Goal: Find contact information: Find contact information

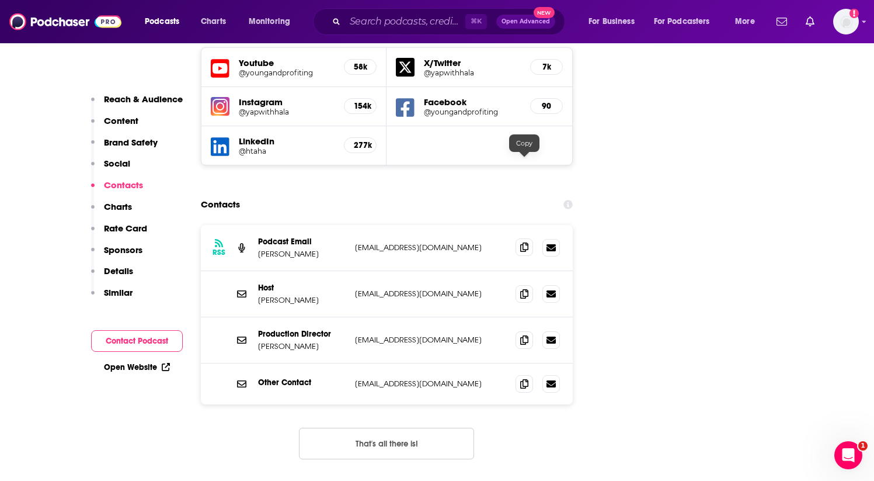
click at [517, 238] on span at bounding box center [525, 247] width 18 height 18
click at [526, 289] on icon at bounding box center [524, 293] width 8 height 9
click at [400, 24] on input "Search podcasts, credits, & more..." at bounding box center [405, 21] width 120 height 19
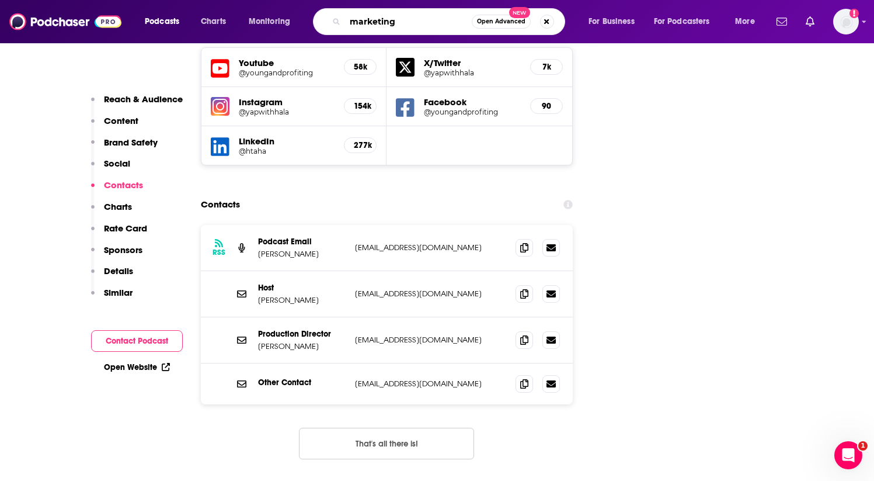
click at [427, 25] on input "marketing" at bounding box center [408, 21] width 127 height 19
type input "marketing against the grain"
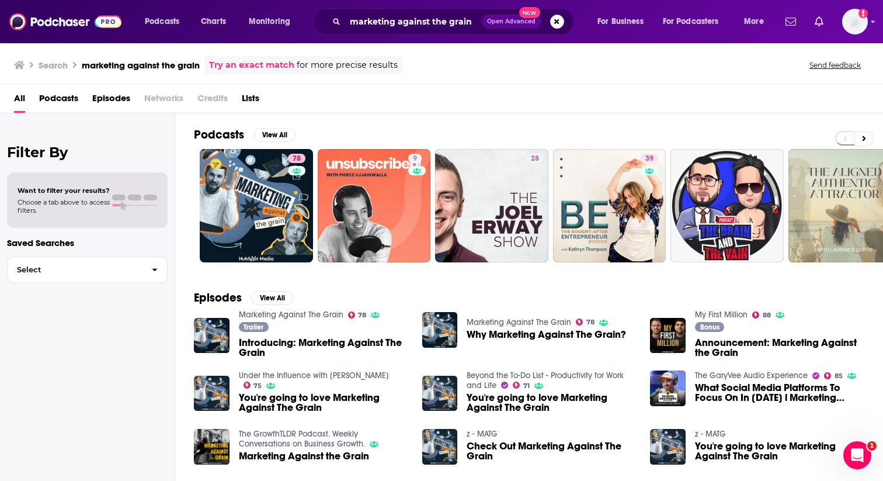
click at [286, 345] on span "Introducing: Marketing Against The Grain" at bounding box center [323, 348] width 169 height 20
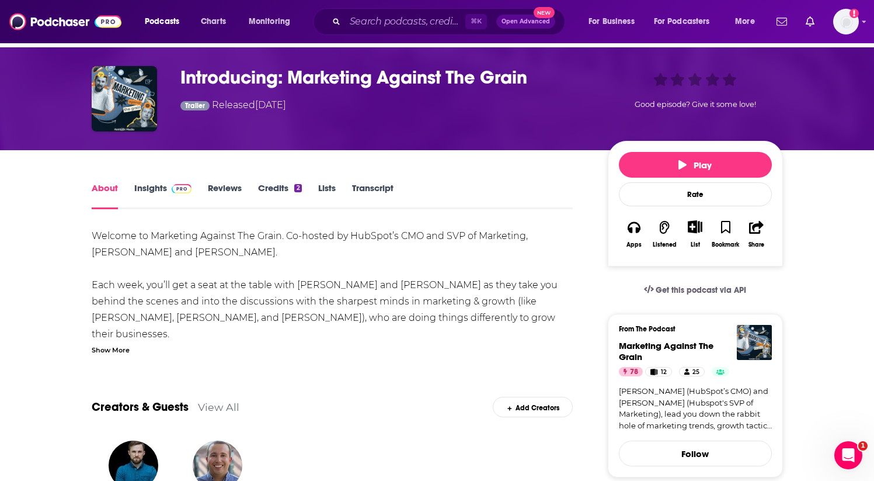
scroll to position [37, 0]
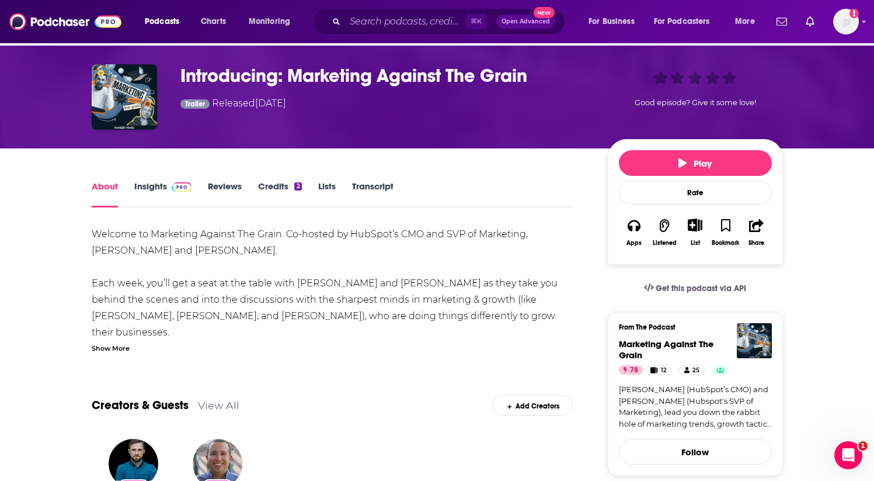
click at [145, 193] on link "Insights" at bounding box center [163, 193] width 58 height 27
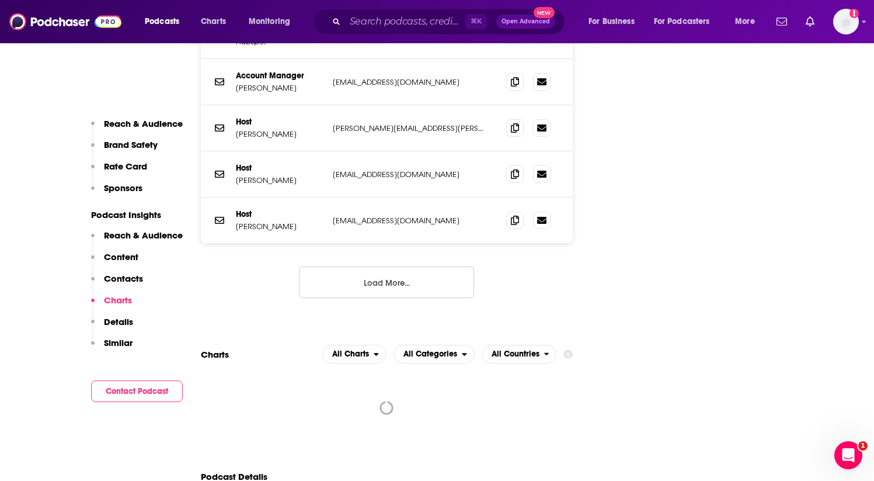
scroll to position [1589, 0]
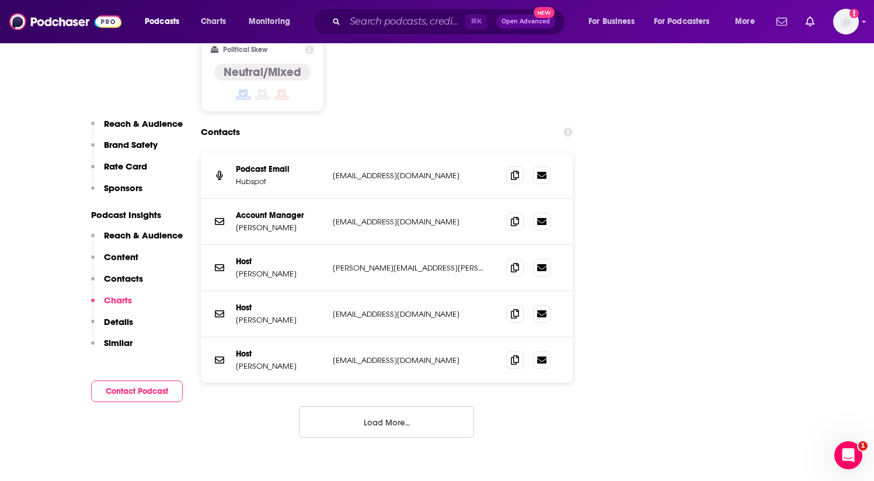
click at [346, 199] on div "Account Manager [PERSON_NAME] [PERSON_NAME][EMAIL_ADDRESS][DOMAIN_NAME] [PERSON…" at bounding box center [387, 222] width 373 height 46
click at [344, 217] on p "[EMAIL_ADDRESS][DOMAIN_NAME]" at bounding box center [410, 222] width 155 height 10
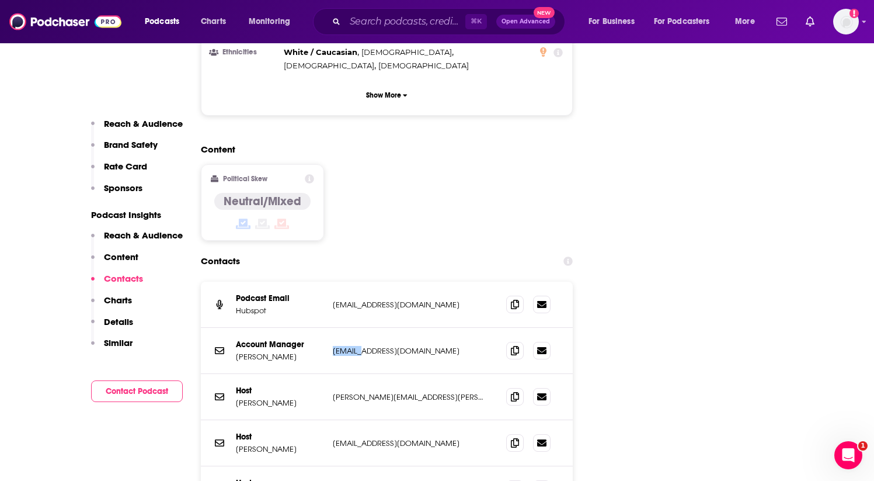
scroll to position [1444, 0]
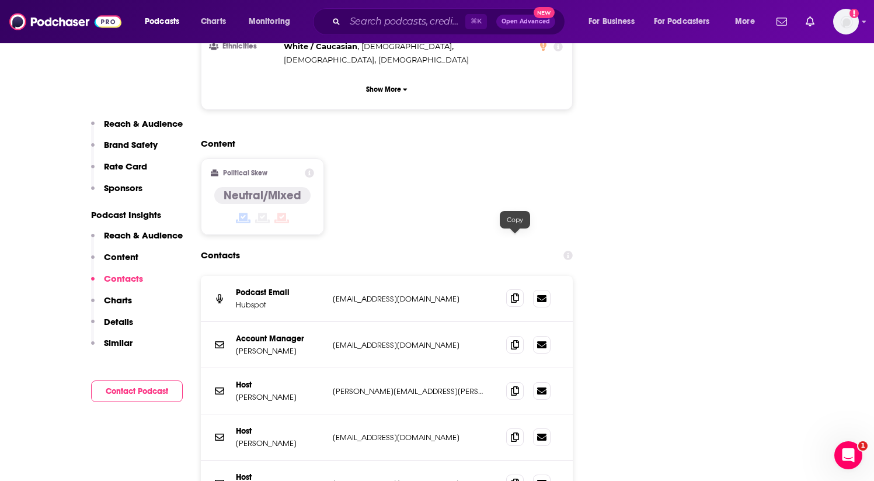
click at [515, 293] on icon at bounding box center [515, 297] width 8 height 9
click at [515, 428] on span at bounding box center [515, 437] width 18 height 18
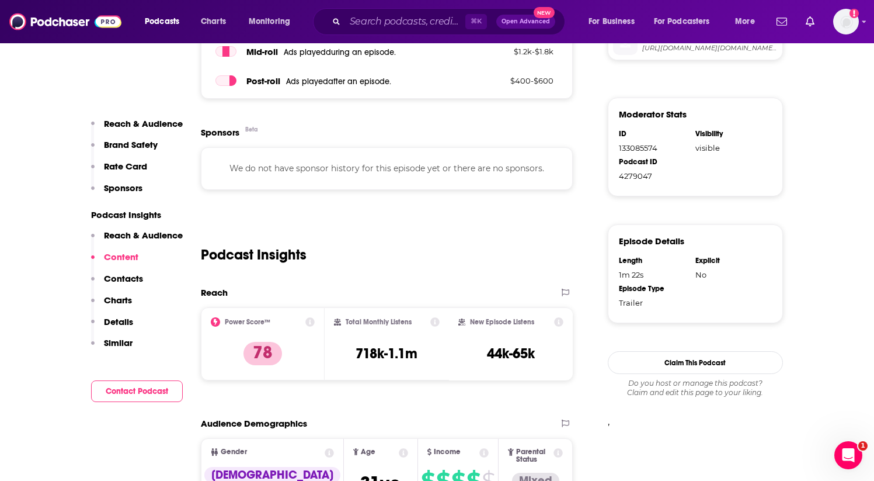
scroll to position [0, 0]
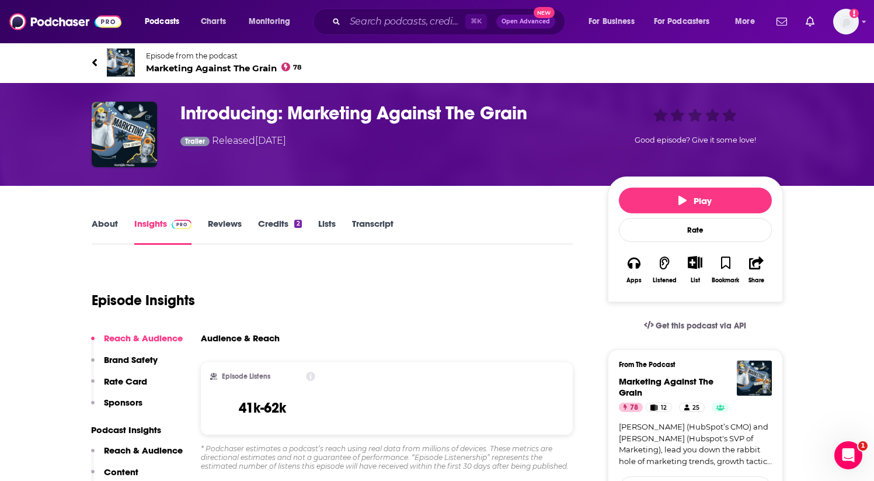
click at [95, 226] on link "About" at bounding box center [105, 231] width 26 height 27
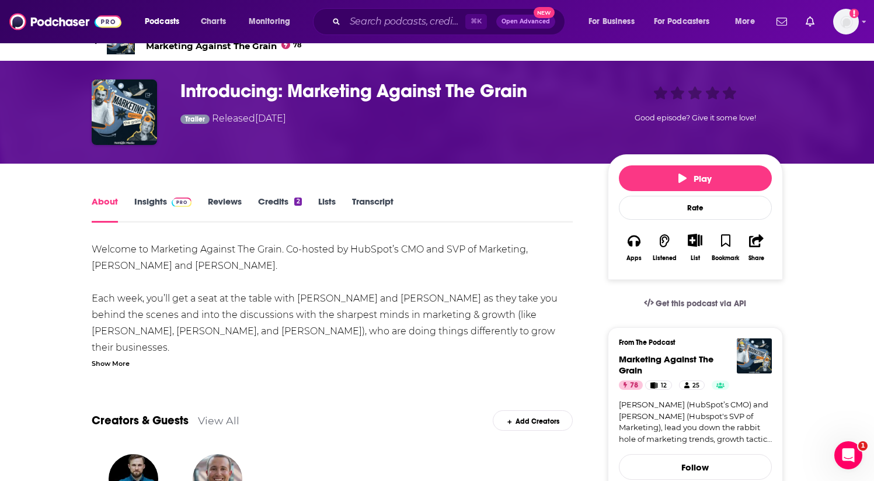
click at [114, 366] on div "Show More" at bounding box center [111, 362] width 38 height 11
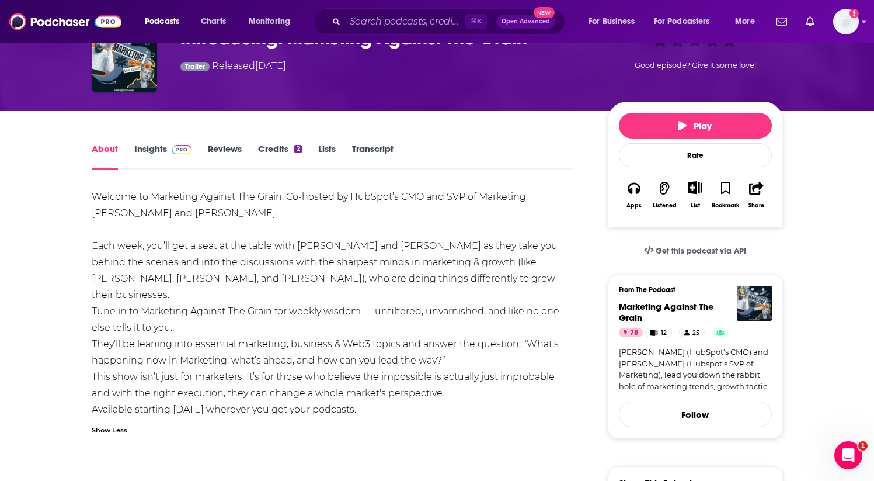
scroll to position [121, 0]
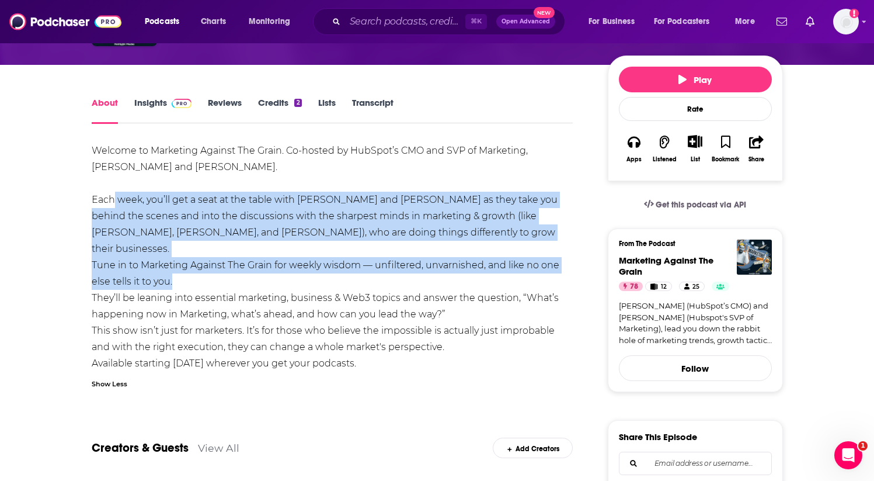
drag, startPoint x: 108, startPoint y: 195, endPoint x: 343, endPoint y: 269, distance: 246.2
click at [343, 269] on div "Welcome to Marketing Against The Grain. Co-hosted by HubSpot’s CMO and SVP of M…" at bounding box center [333, 265] width 482 height 245
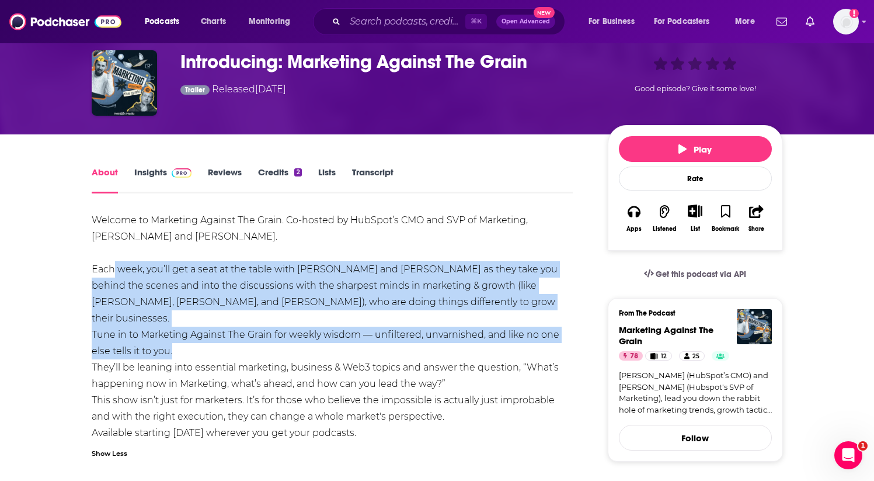
scroll to position [50, 0]
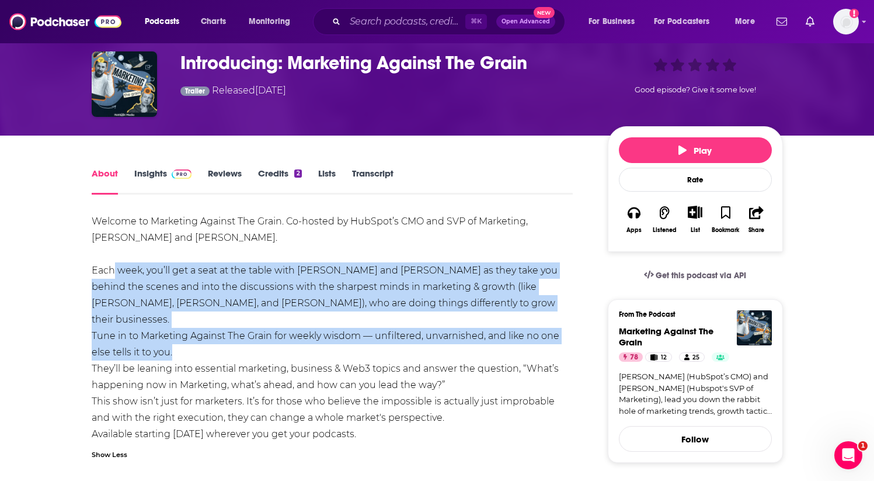
click at [134, 190] on link "Insights" at bounding box center [163, 181] width 58 height 27
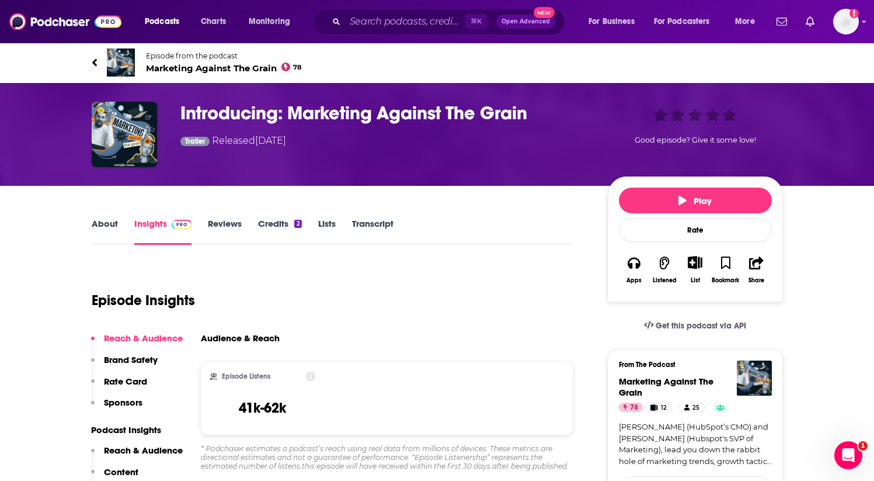
click at [233, 176] on div "Introducing: Marketing Against The Grain Trailer Released [DATE] Good episode? …" at bounding box center [438, 134] width 748 height 103
click at [234, 223] on link "Reviews" at bounding box center [225, 231] width 34 height 27
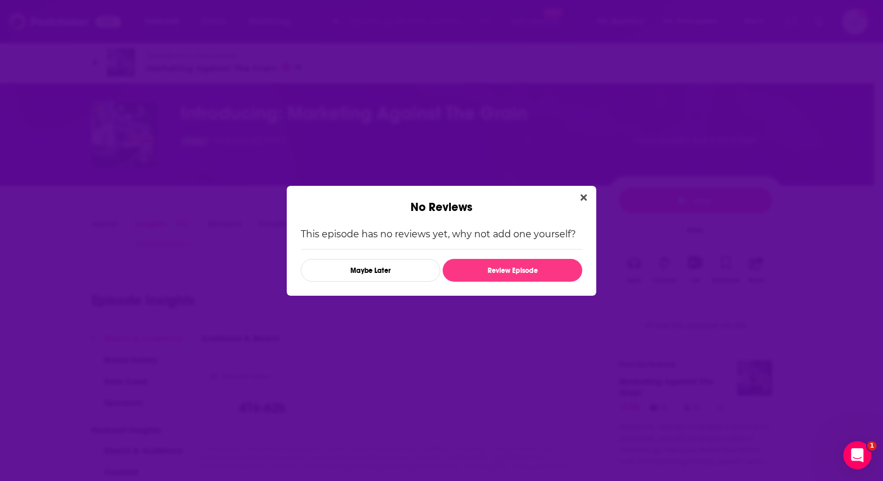
click at [586, 202] on button "Close" at bounding box center [584, 197] width 16 height 15
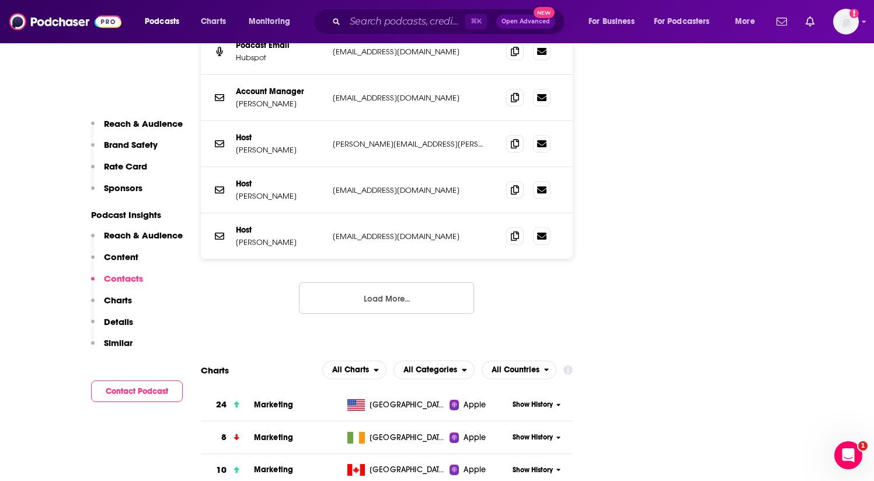
scroll to position [1549, 0]
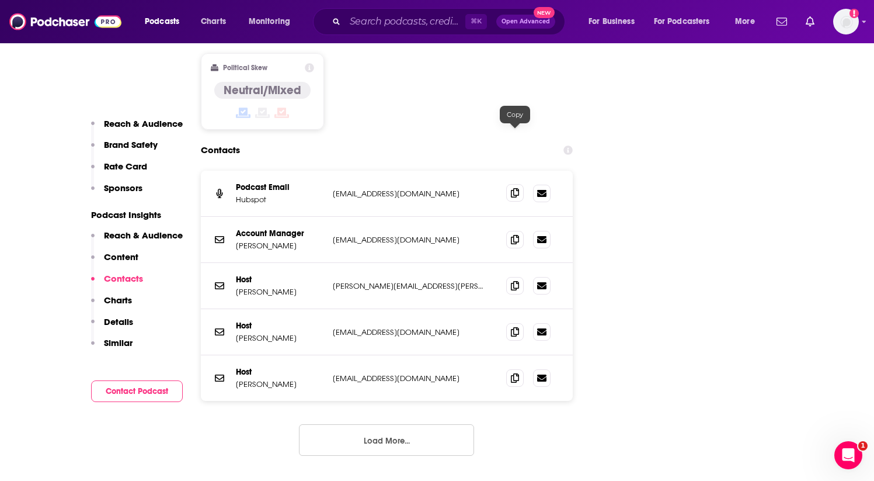
click at [519, 184] on span at bounding box center [515, 193] width 18 height 18
click at [388, 263] on div "Host Kipp Bodnar [EMAIL_ADDRESS][PERSON_NAME][DOMAIN_NAME] [PERSON_NAME][DOMAIN…" at bounding box center [387, 286] width 373 height 46
click at [515, 326] on icon at bounding box center [515, 330] width 8 height 9
click at [520, 230] on span at bounding box center [515, 239] width 18 height 18
click at [369, 15] on input "Search podcasts, credits, & more..." at bounding box center [405, 21] width 120 height 19
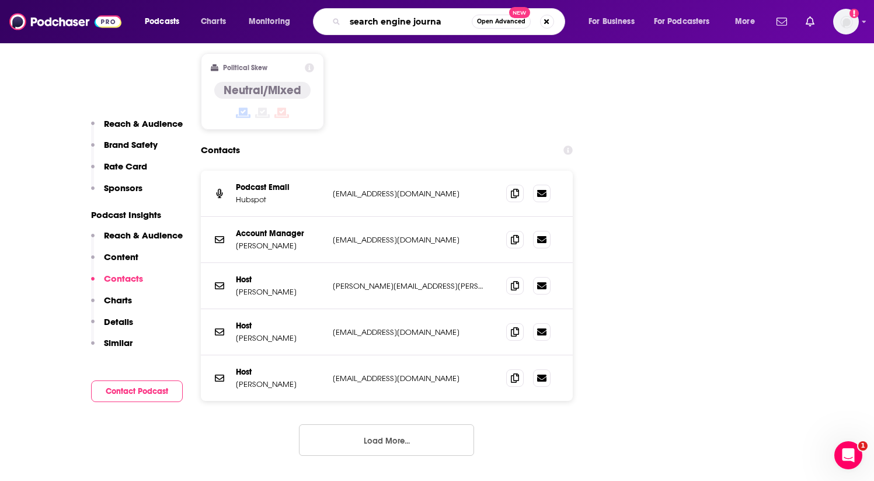
type input "search engine journal"
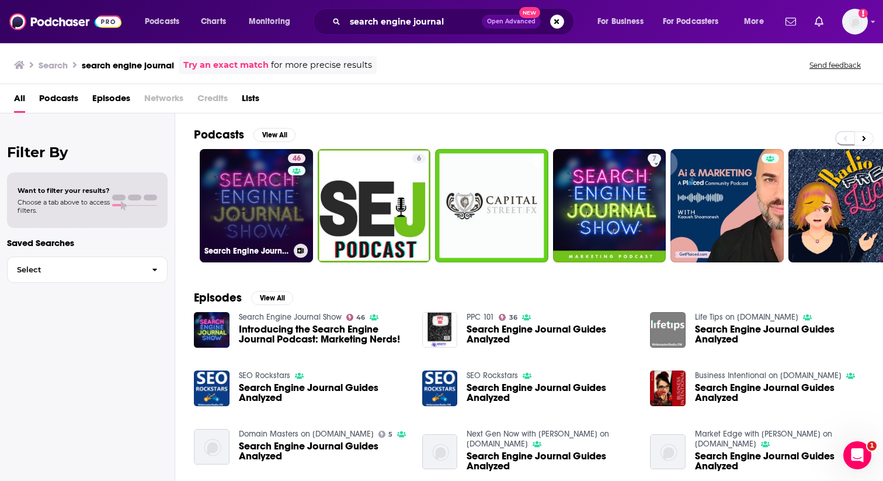
click at [253, 185] on link "46 Search Engine Journal Show" at bounding box center [256, 205] width 113 height 113
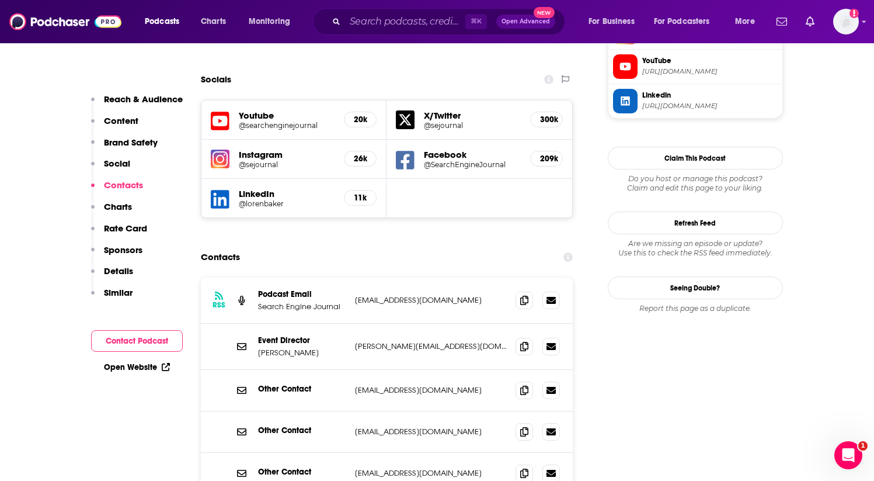
scroll to position [1239, 0]
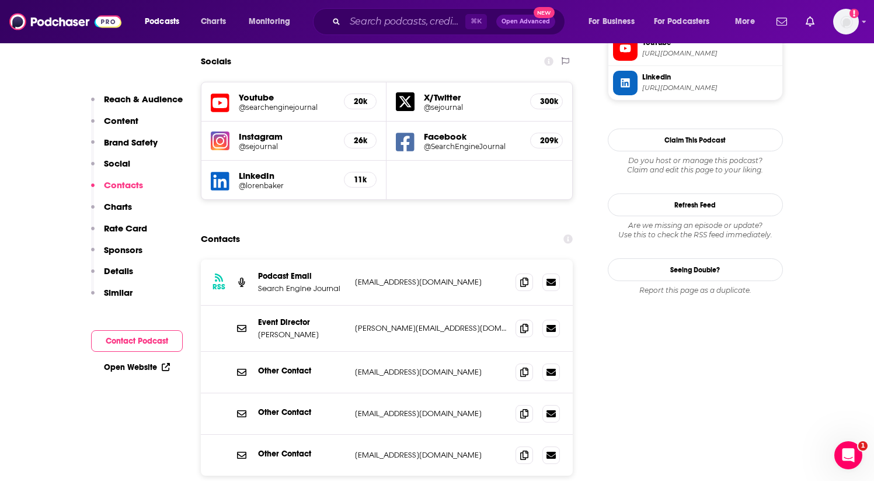
click at [331, 366] on p "Other Contact" at bounding box center [302, 371] width 88 height 10
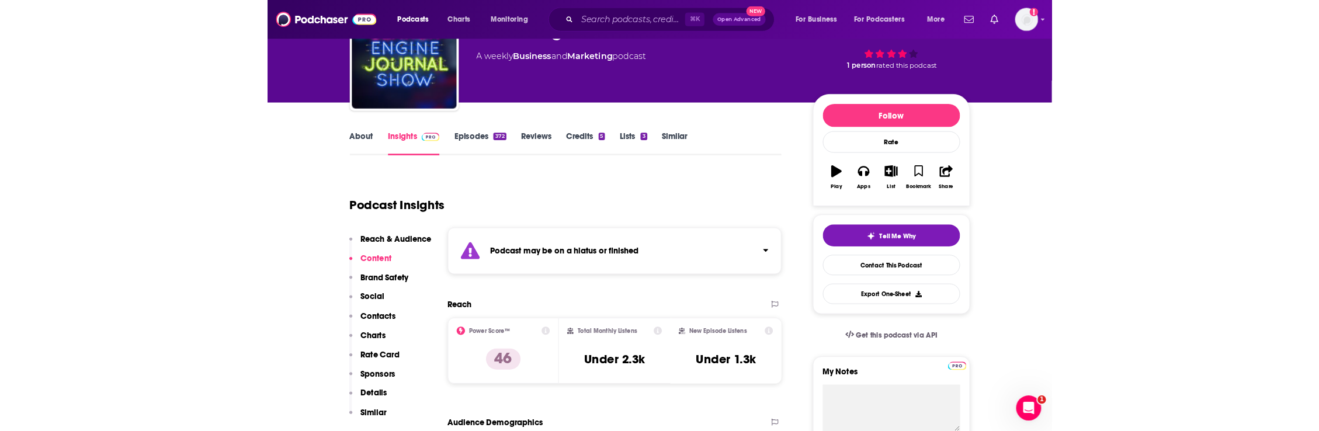
scroll to position [0, 0]
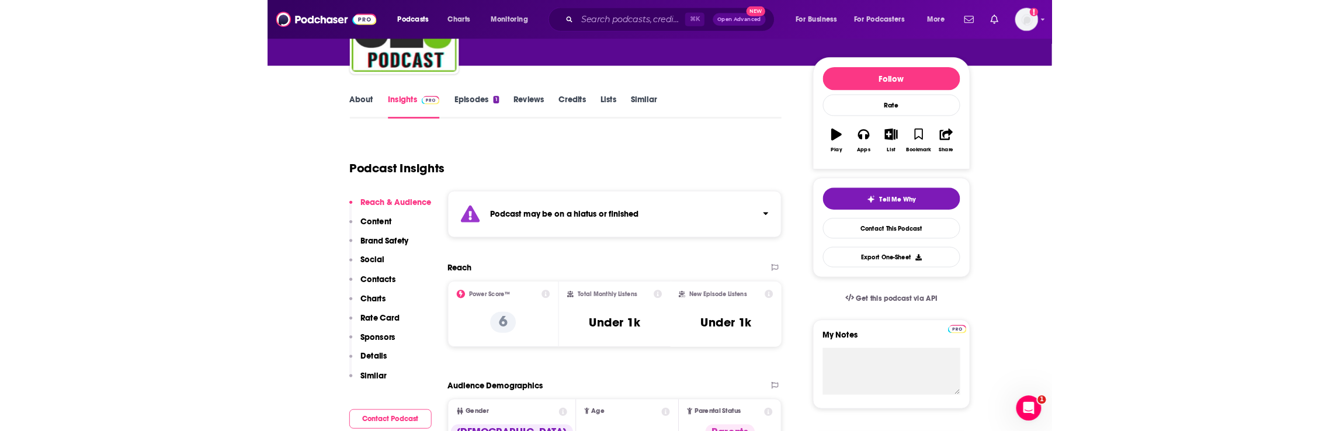
scroll to position [79, 0]
